Goal: Information Seeking & Learning: Learn about a topic

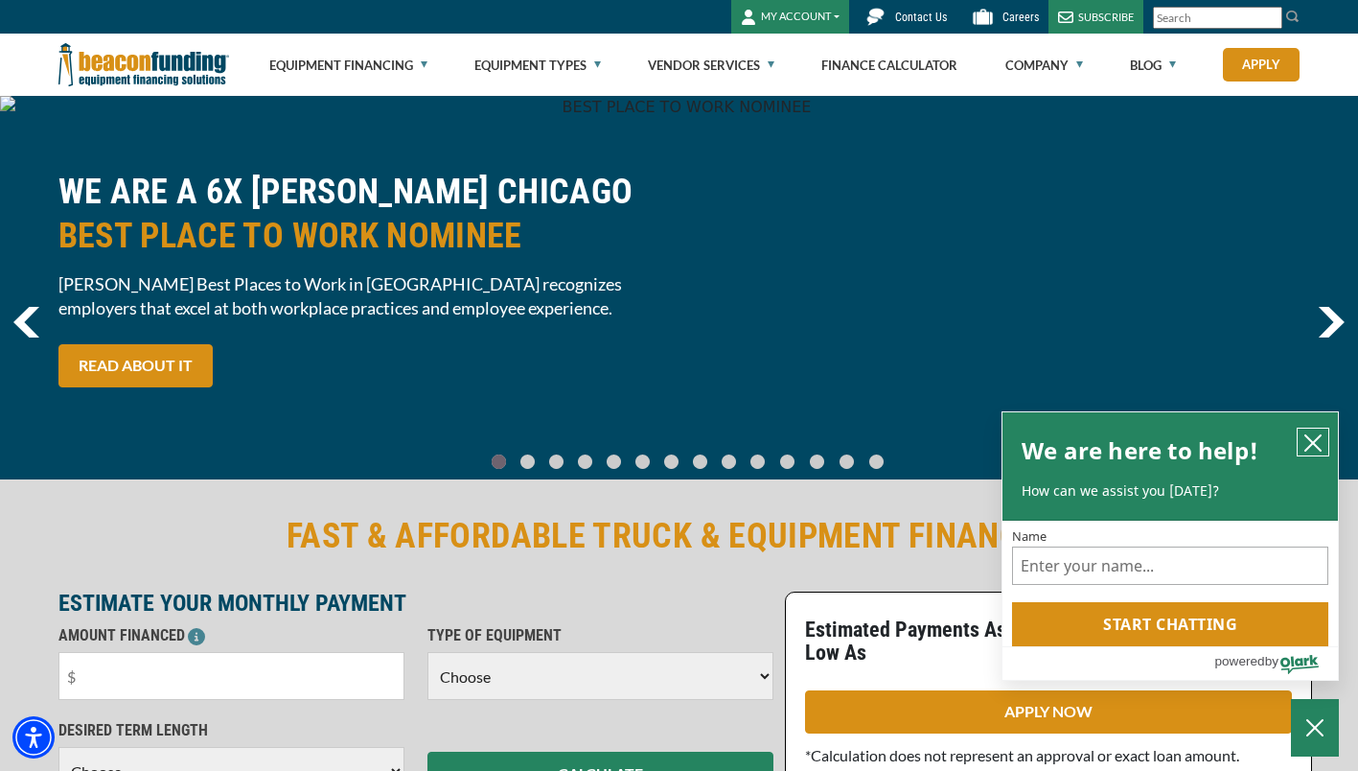
click at [1313, 443] on icon "close chatbox" at bounding box center [1313, 442] width 15 height 15
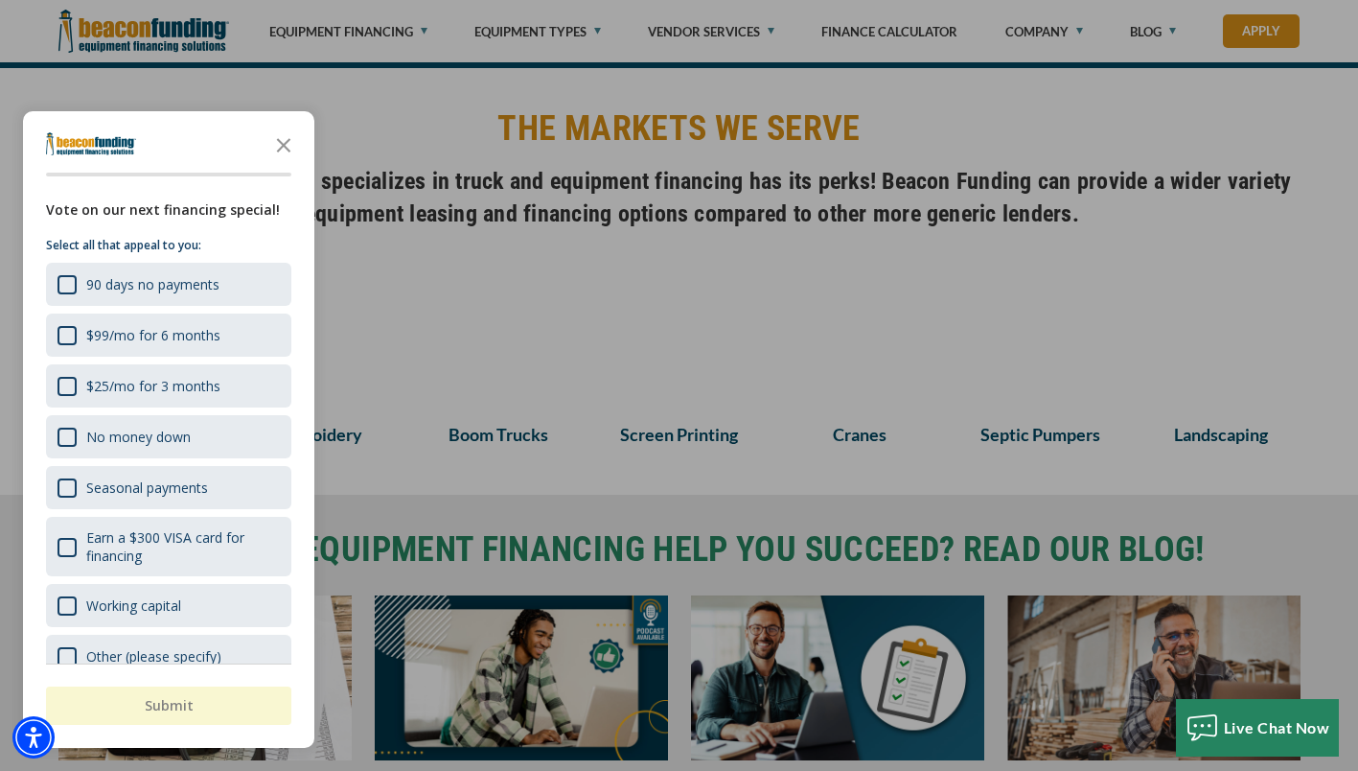
scroll to position [1310, 0]
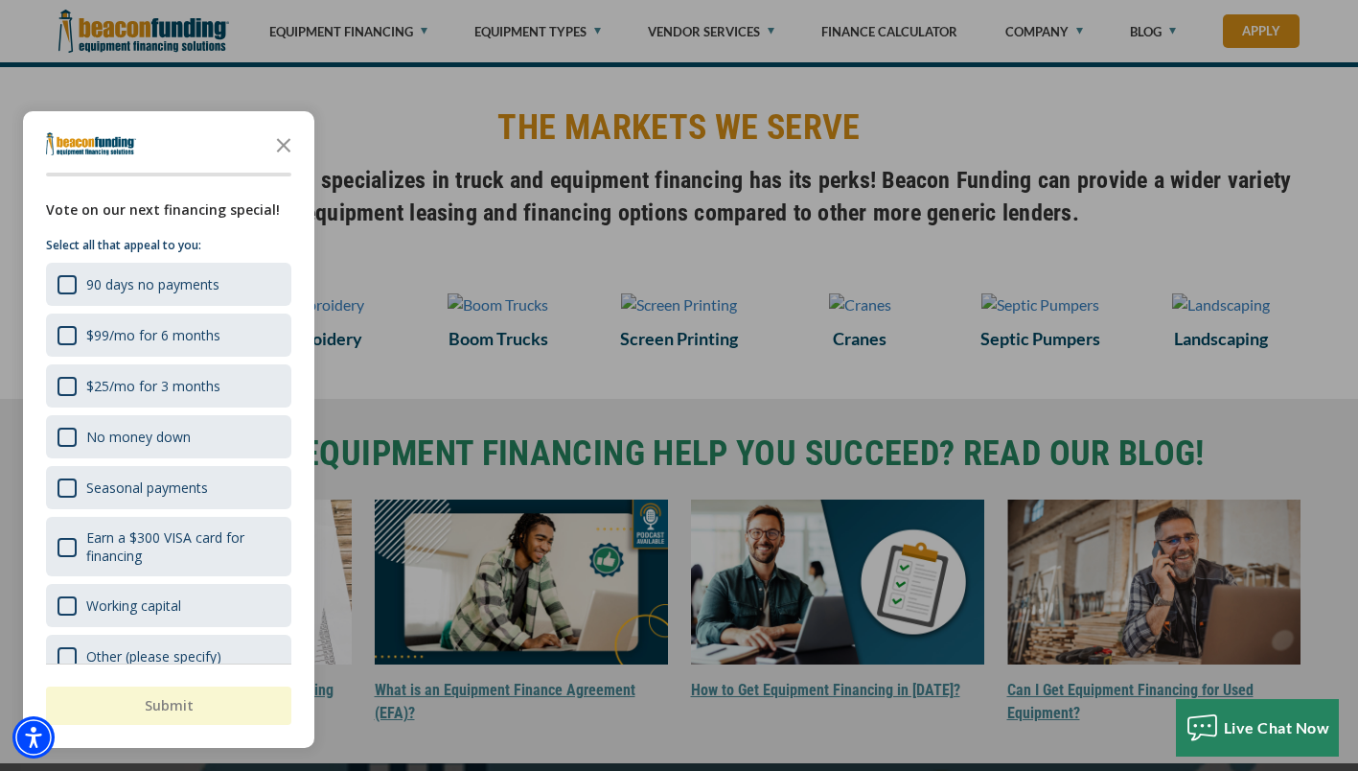
click at [273, 134] on icon "Close the survey" at bounding box center [284, 144] width 38 height 38
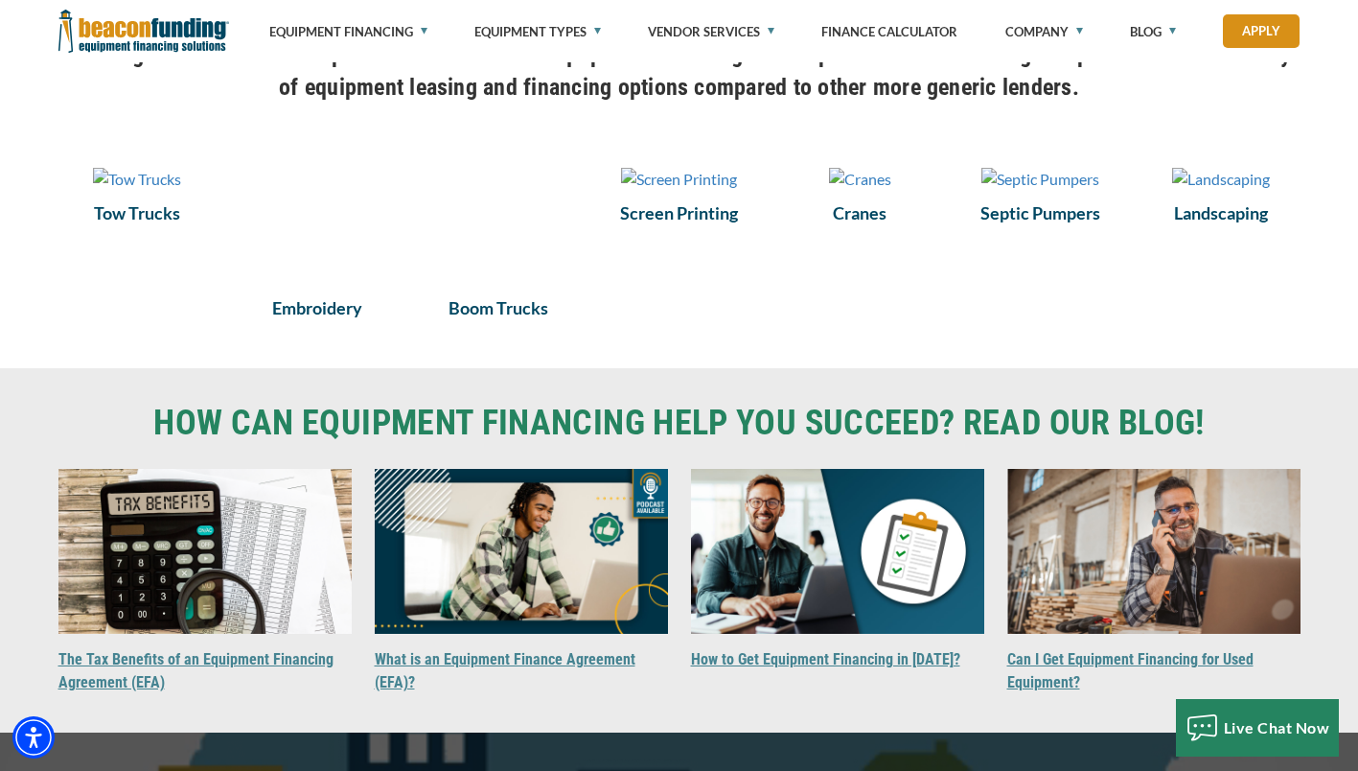
scroll to position [1462, 0]
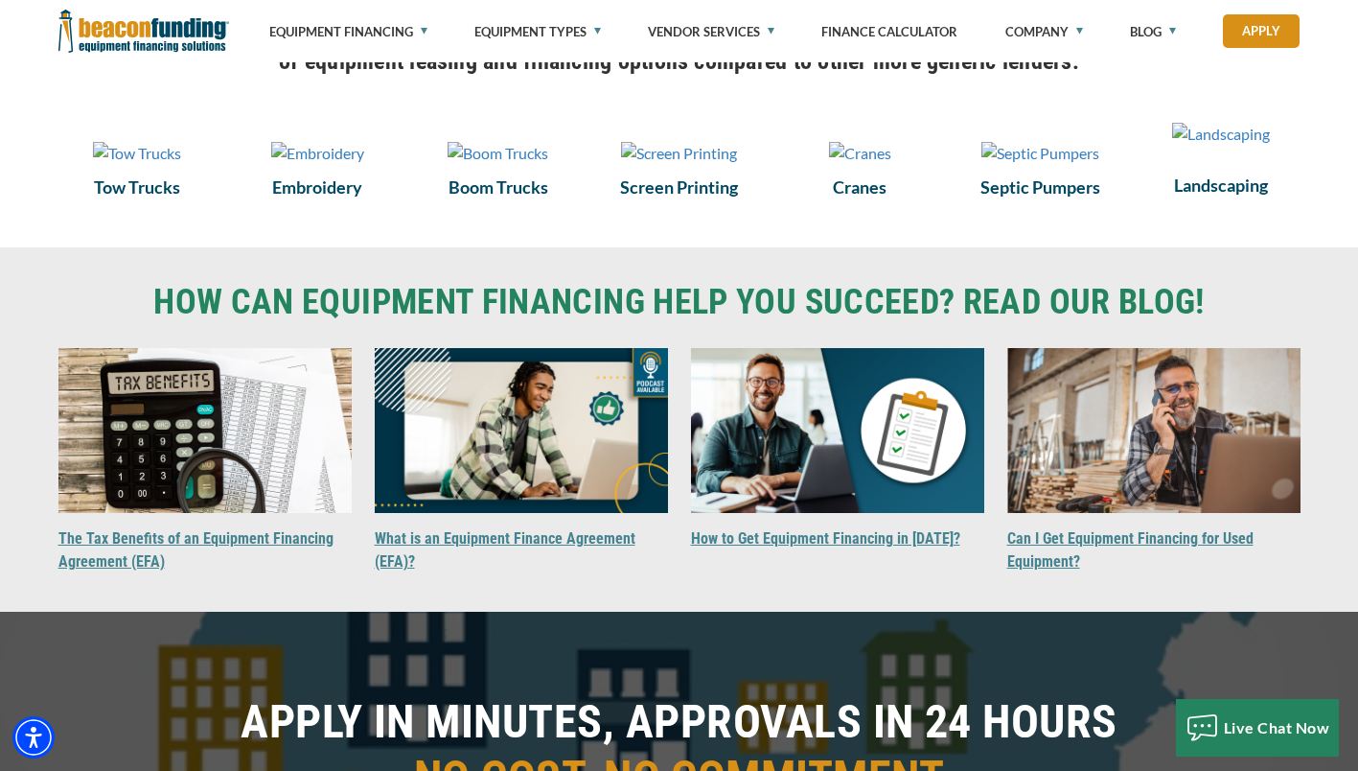
click at [1214, 197] on h6 "Landscaping" at bounding box center [1222, 185] width 158 height 25
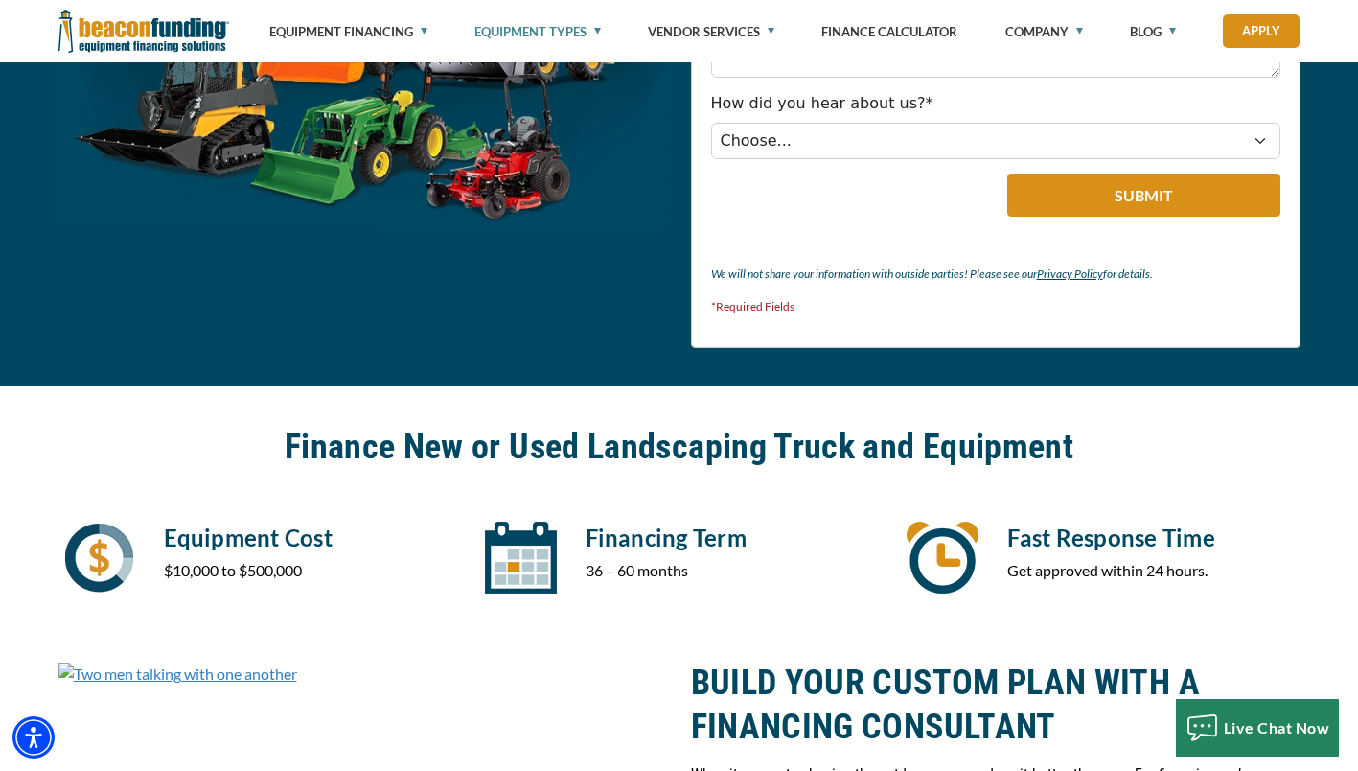
scroll to position [1410, 0]
